Goal: Download file/media

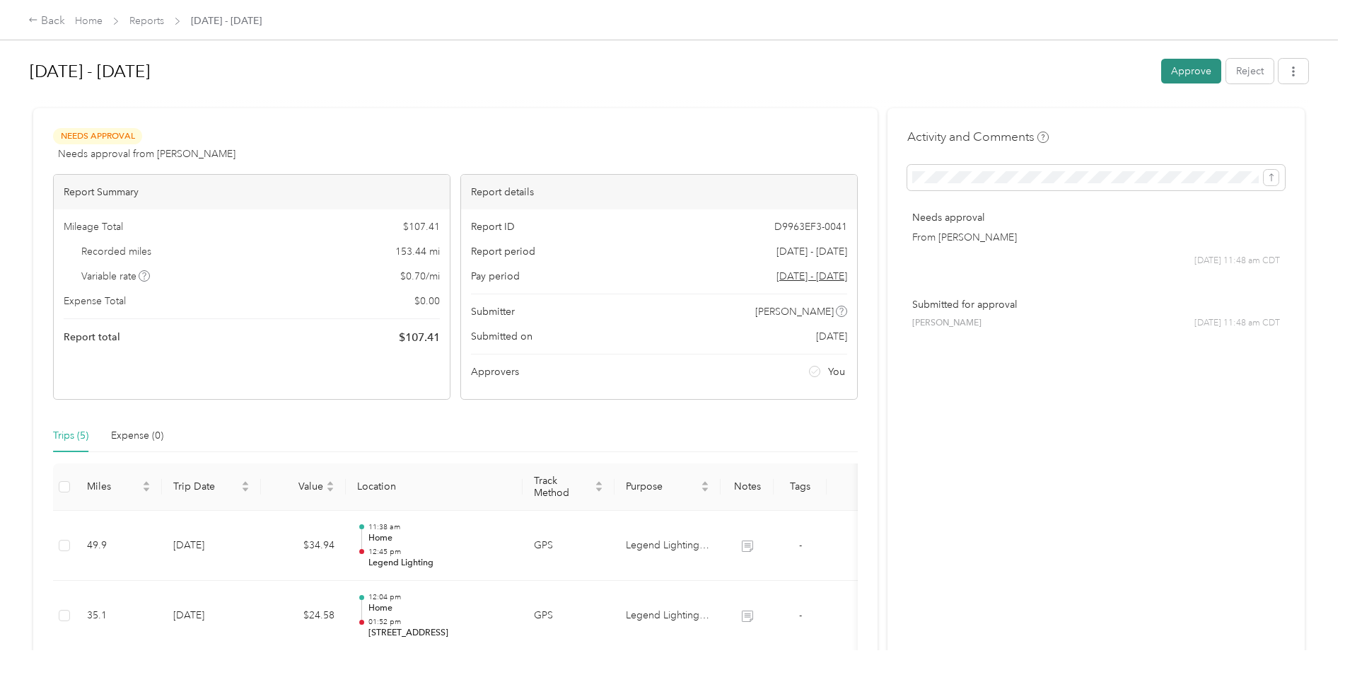
click at [1200, 73] on button "Approve" at bounding box center [1191, 71] width 60 height 25
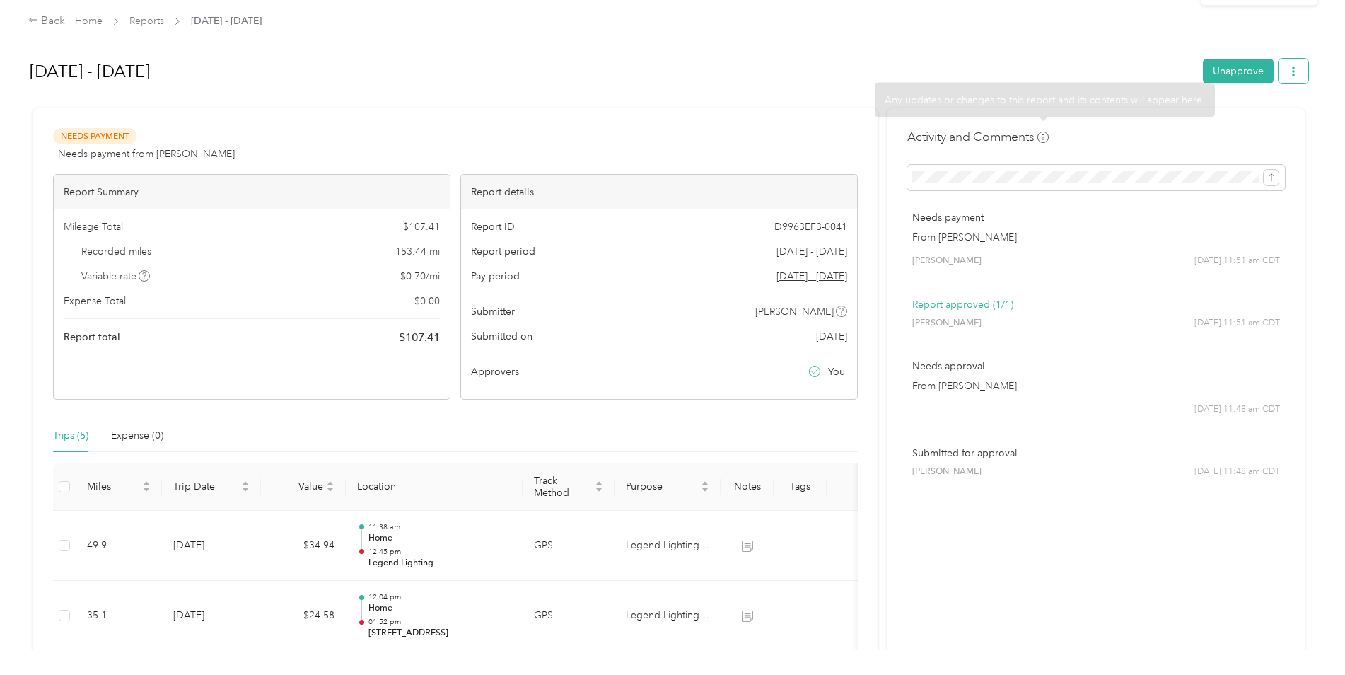
click at [1297, 74] on button "button" at bounding box center [1294, 71] width 30 height 25
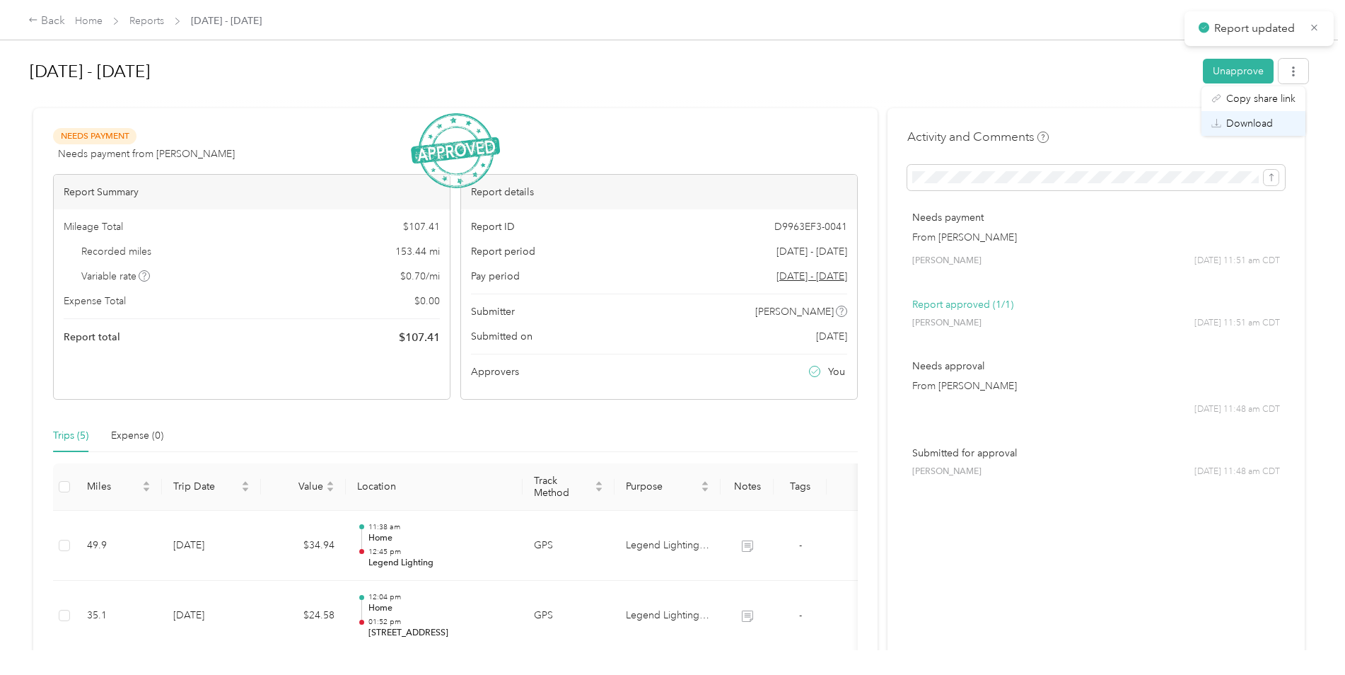
click at [1231, 116] on span "Download" at bounding box center [1250, 123] width 47 height 15
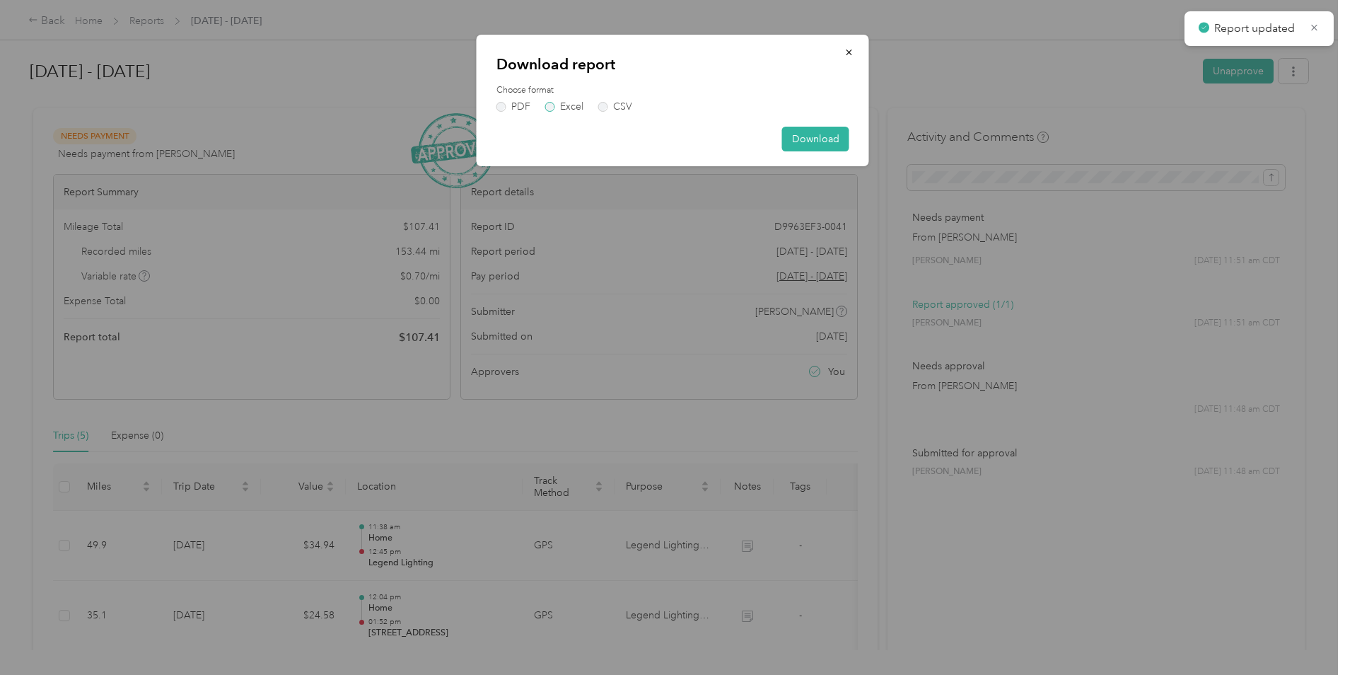
click at [547, 102] on label "Excel" at bounding box center [564, 107] width 38 height 10
drag, startPoint x: 796, startPoint y: 128, endPoint x: 807, endPoint y: 133, distance: 11.7
click at [807, 133] on button "Download" at bounding box center [815, 139] width 67 height 25
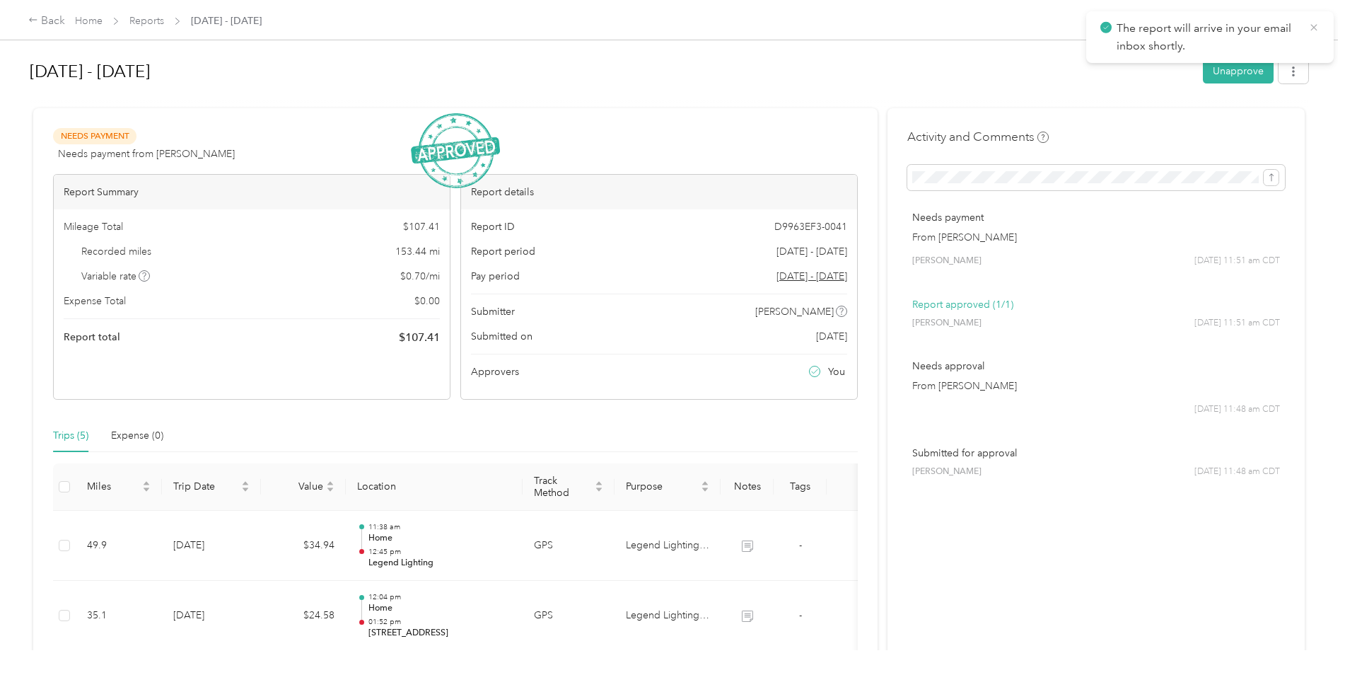
click at [1317, 28] on icon at bounding box center [1314, 27] width 11 height 13
